Goal: Task Accomplishment & Management: Use online tool/utility

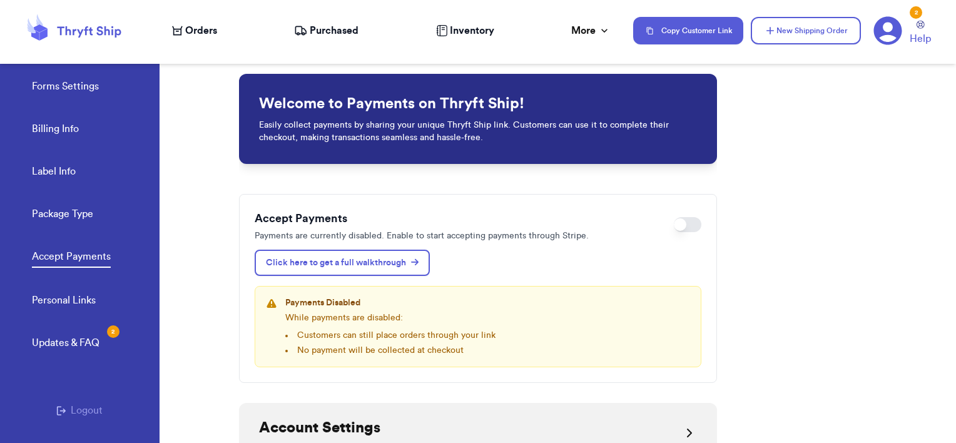
click at [191, 32] on span "Orders" at bounding box center [201, 30] width 32 height 15
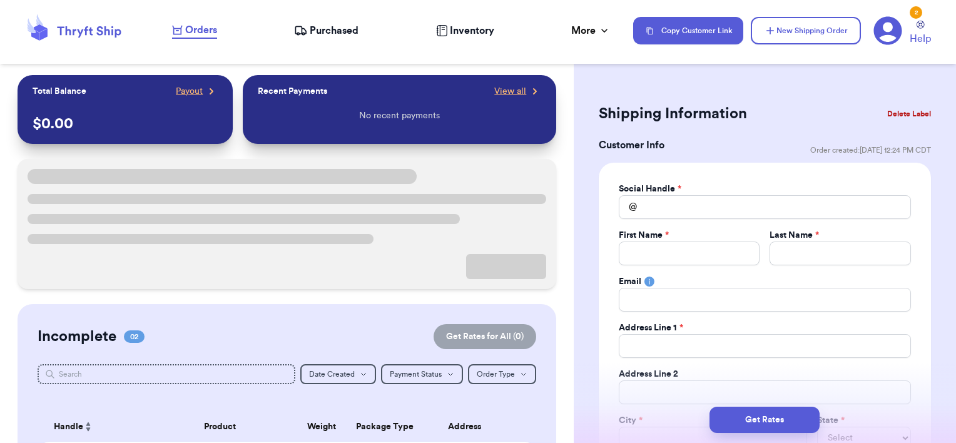
click at [306, 243] on div at bounding box center [201, 239] width 346 height 10
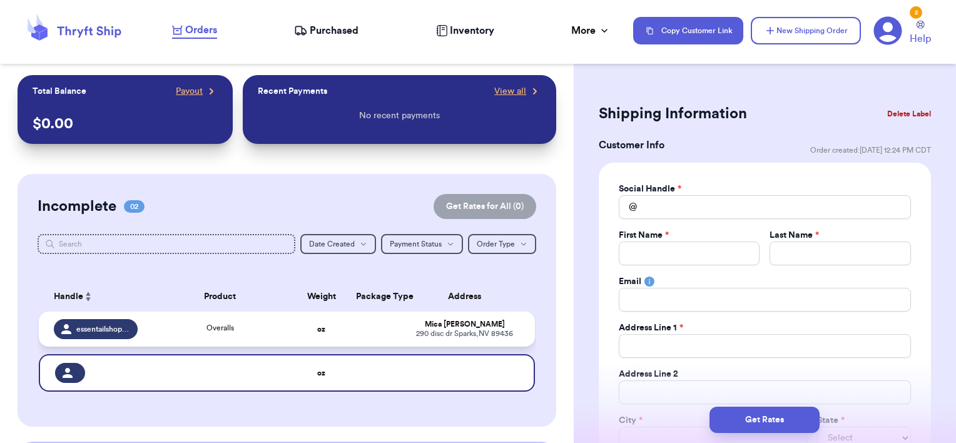
click at [445, 334] on div "[STREET_ADDRESS][PERSON_NAME]" at bounding box center [464, 333] width 111 height 9
type input "Overalls"
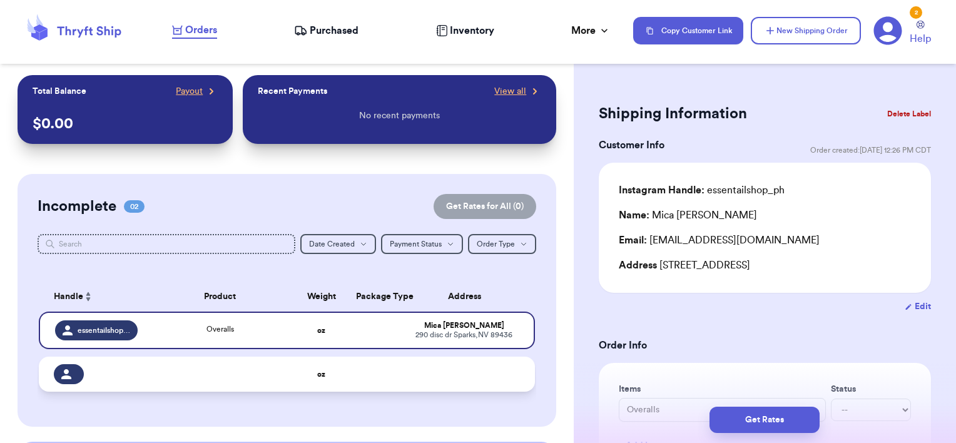
click at [439, 363] on td at bounding box center [468, 374] width 133 height 35
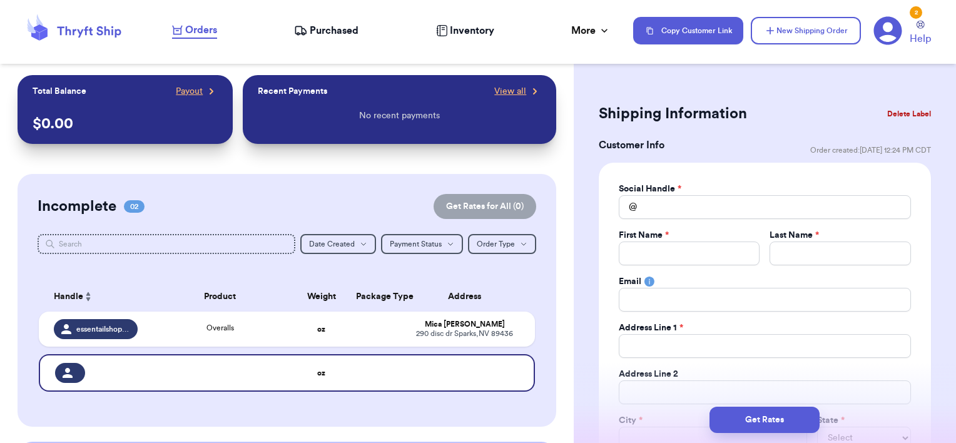
click at [886, 122] on button "Delete Label" at bounding box center [910, 114] width 54 height 28
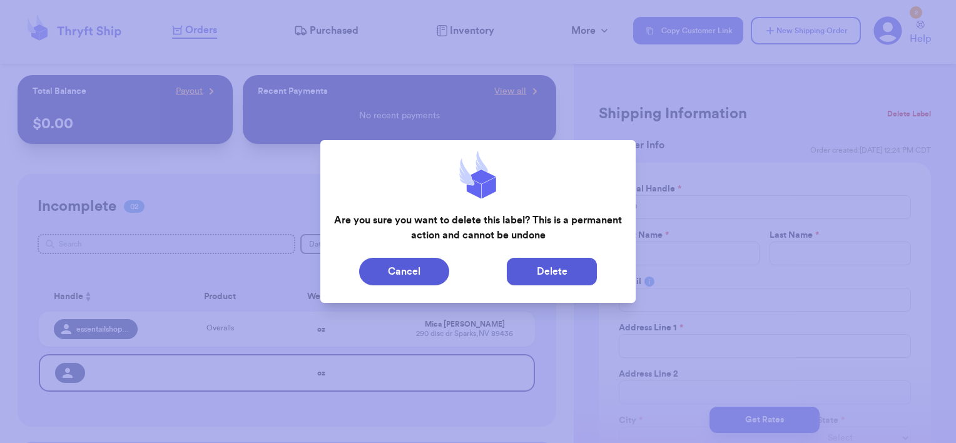
click at [516, 277] on button "Delete" at bounding box center [552, 272] width 90 height 28
type input "Overalls"
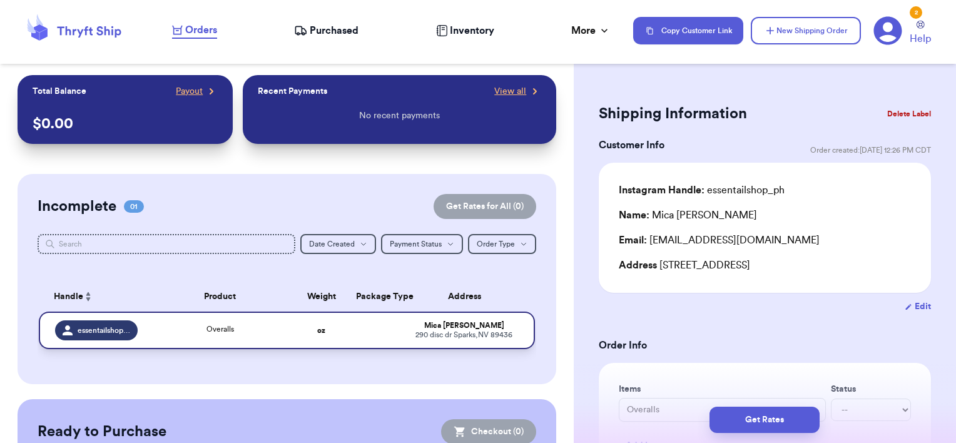
click at [315, 346] on td "oz" at bounding box center [321, 331] width 53 height 38
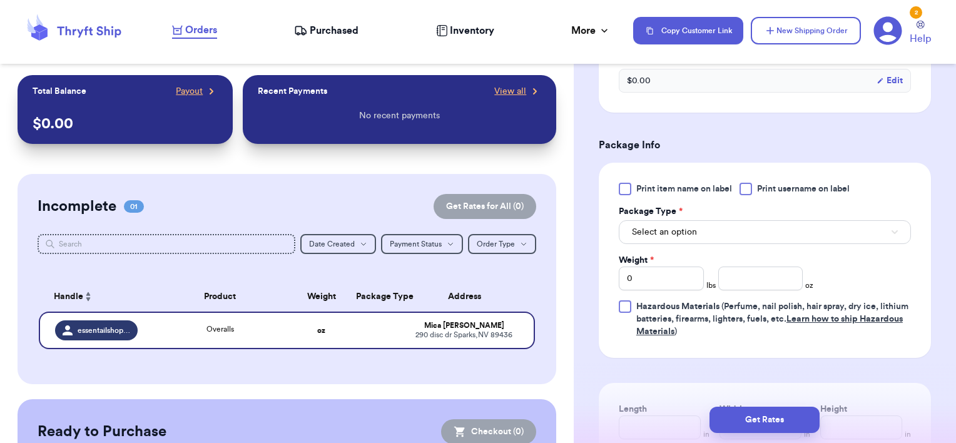
scroll to position [465, 0]
click at [663, 229] on span "Select an option" at bounding box center [664, 231] width 65 height 13
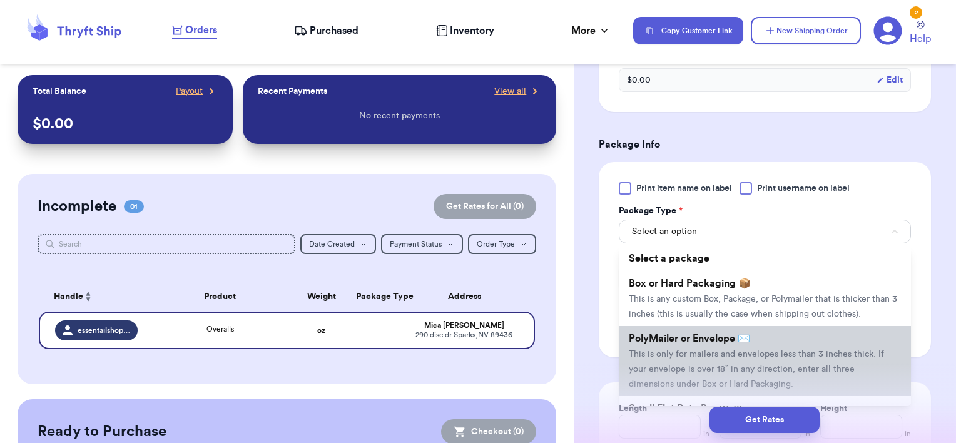
click at [664, 344] on span "PolyMailer or Envelope ✉️" at bounding box center [689, 339] width 121 height 10
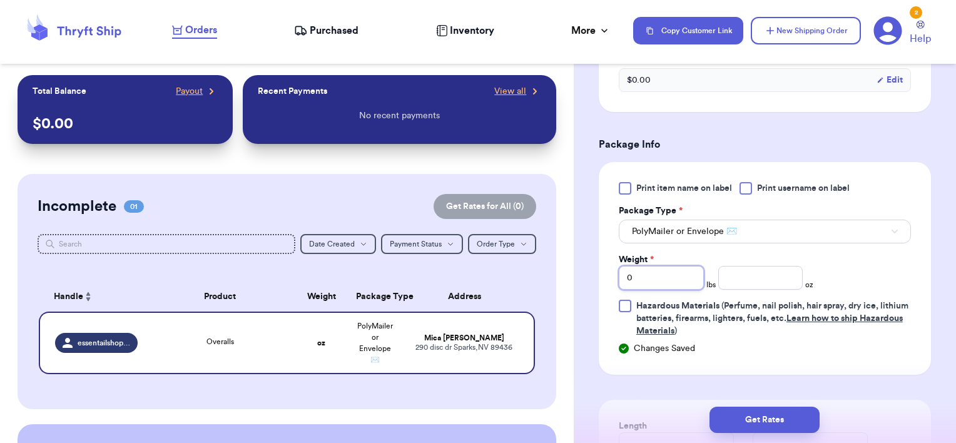
click at [657, 280] on input "0" at bounding box center [661, 278] width 85 height 24
click at [729, 284] on input "number" at bounding box center [761, 278] width 85 height 24
type input "14.74"
click at [812, 270] on div "Print item name on label Print username on label Package Type * PolyMailer or E…" at bounding box center [765, 259] width 292 height 155
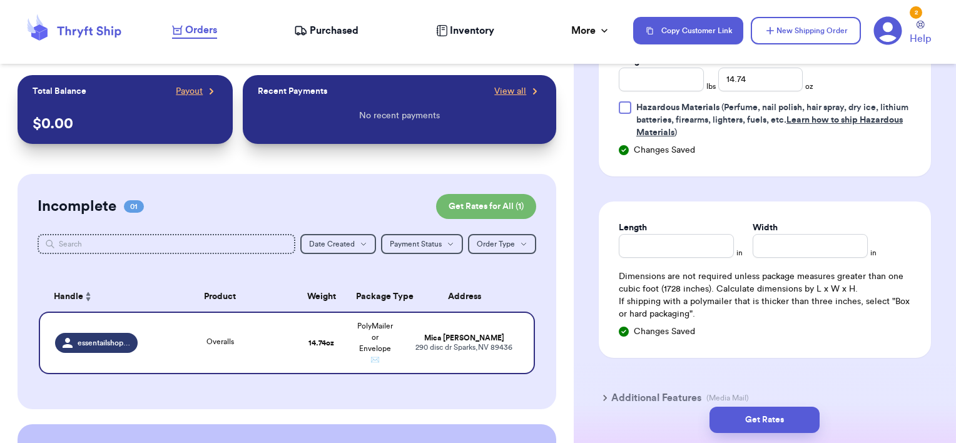
scroll to position [729, 0]
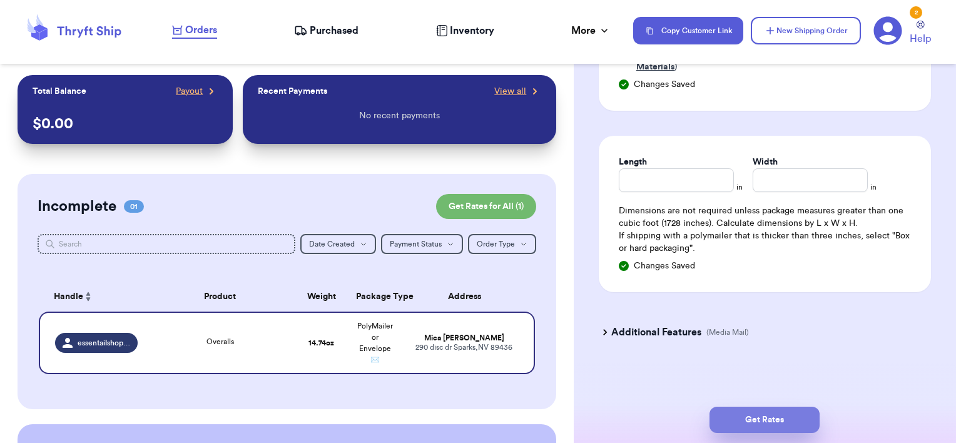
click at [747, 408] on button "Get Rates" at bounding box center [765, 420] width 110 height 26
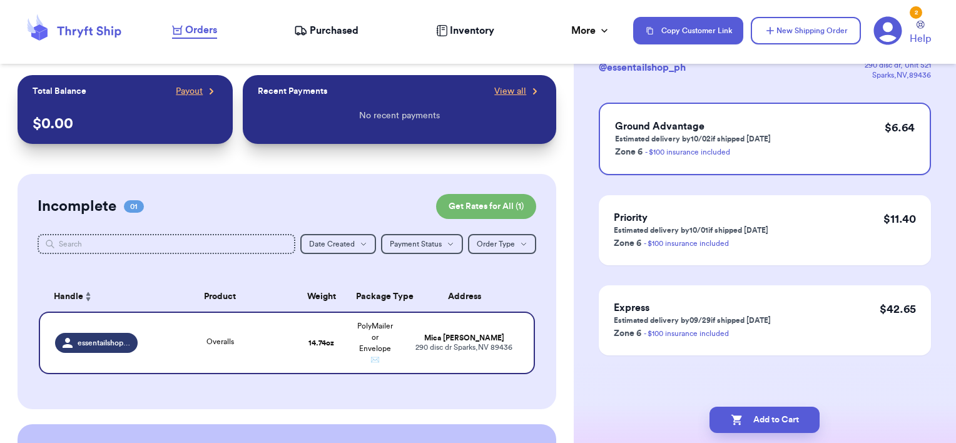
scroll to position [0, 0]
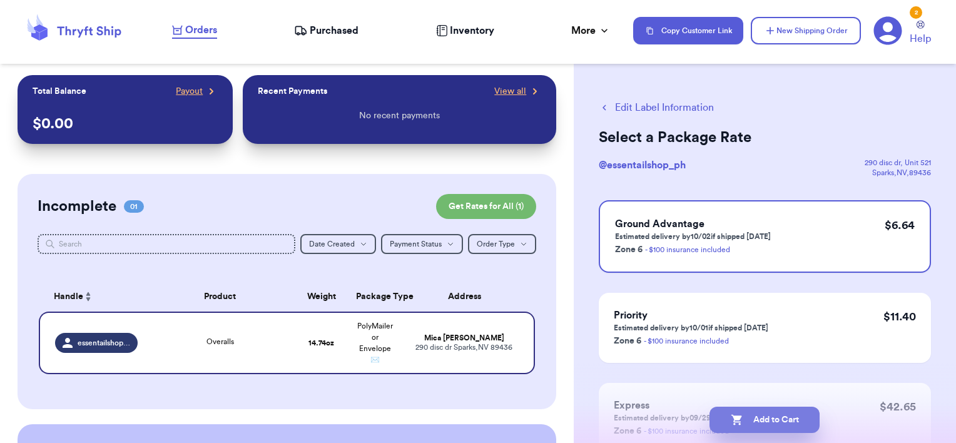
click at [769, 418] on button "Add to Cart" at bounding box center [765, 420] width 110 height 26
checkbox input "true"
